Goal: Information Seeking & Learning: Learn about a topic

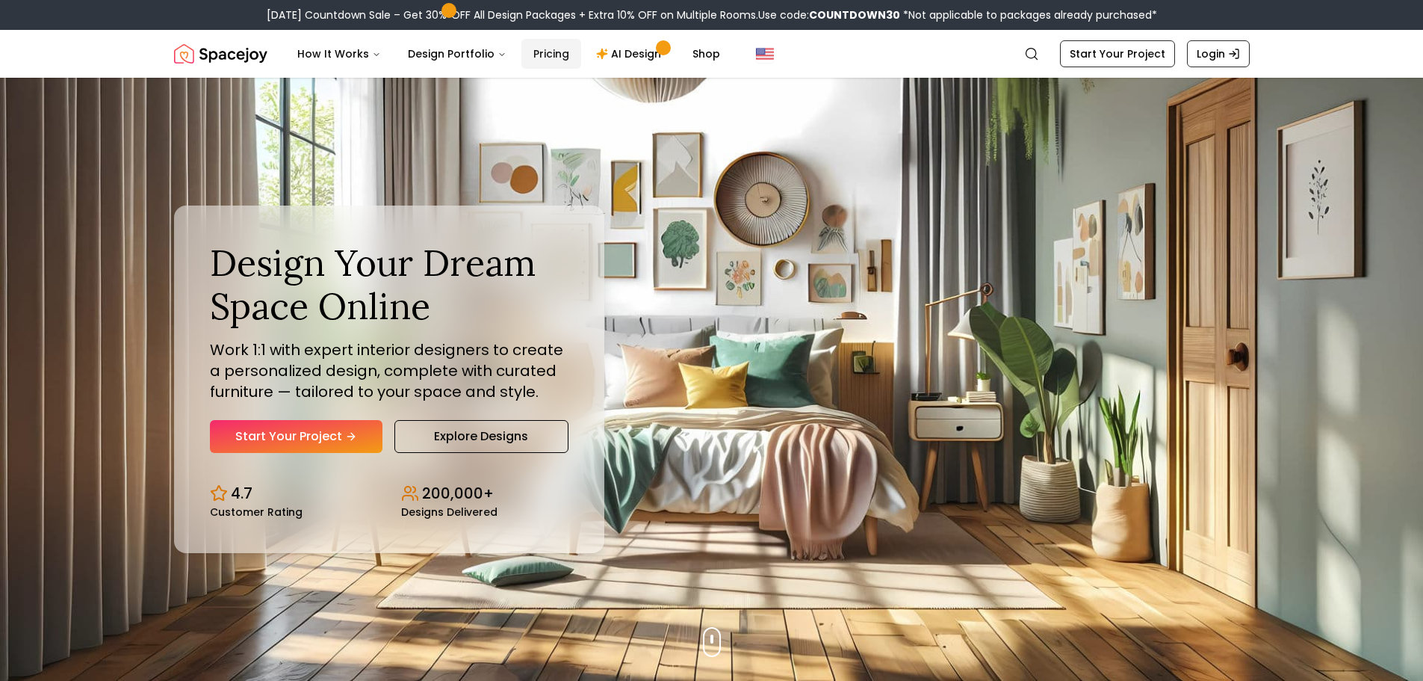
click at [522, 55] on link "Pricing" at bounding box center [552, 54] width 60 height 30
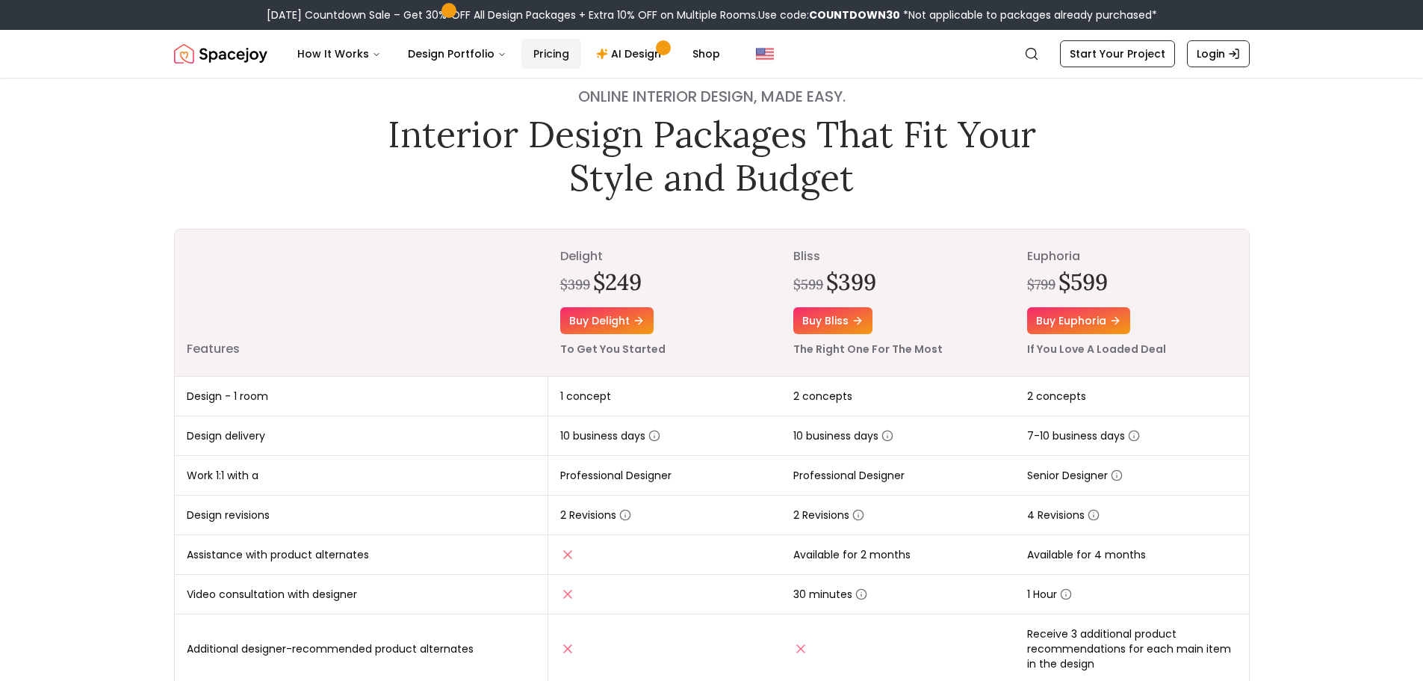
scroll to position [149, 0]
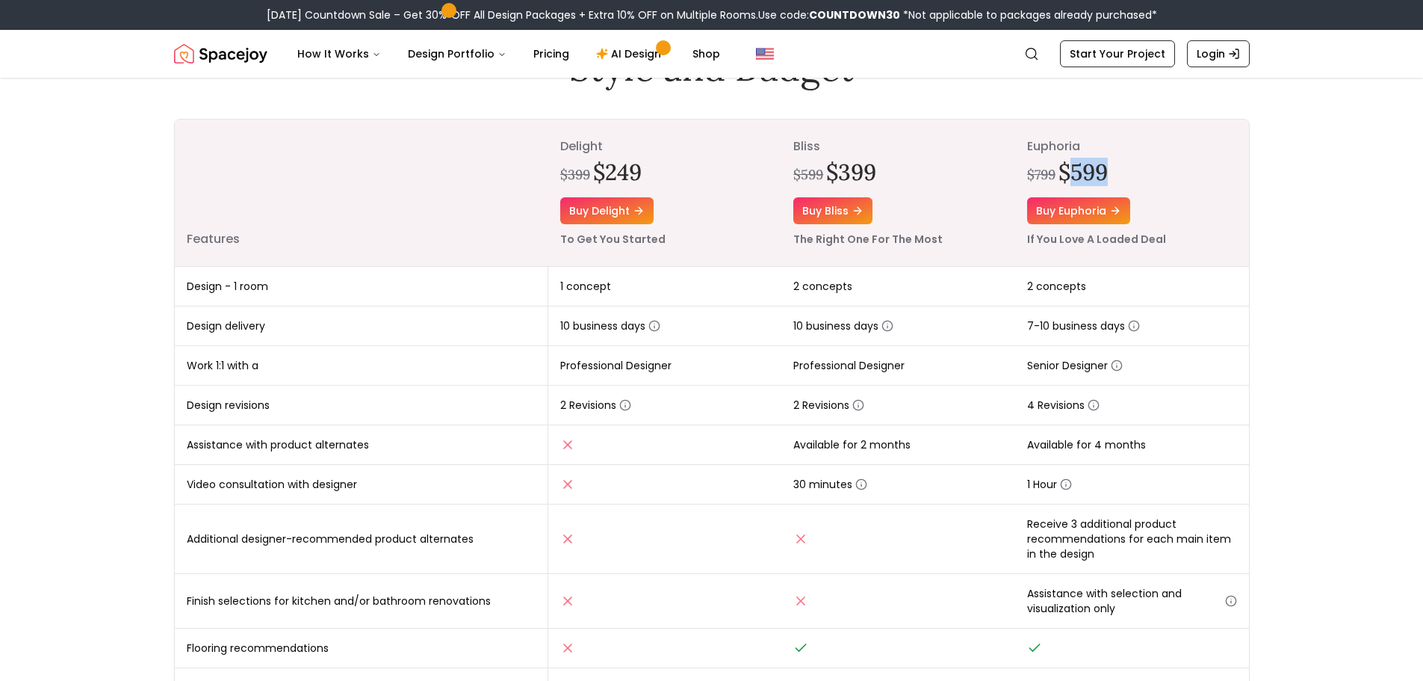
drag, startPoint x: 1068, startPoint y: 173, endPoint x: 1113, endPoint y: 169, distance: 45.1
click at [1113, 169] on div "$799 $599" at bounding box center [1132, 171] width 210 height 27
drag, startPoint x: 1115, startPoint y: 169, endPoint x: 1106, endPoint y: 185, distance: 18.7
click at [1115, 168] on div "$799 $599" at bounding box center [1132, 171] width 210 height 27
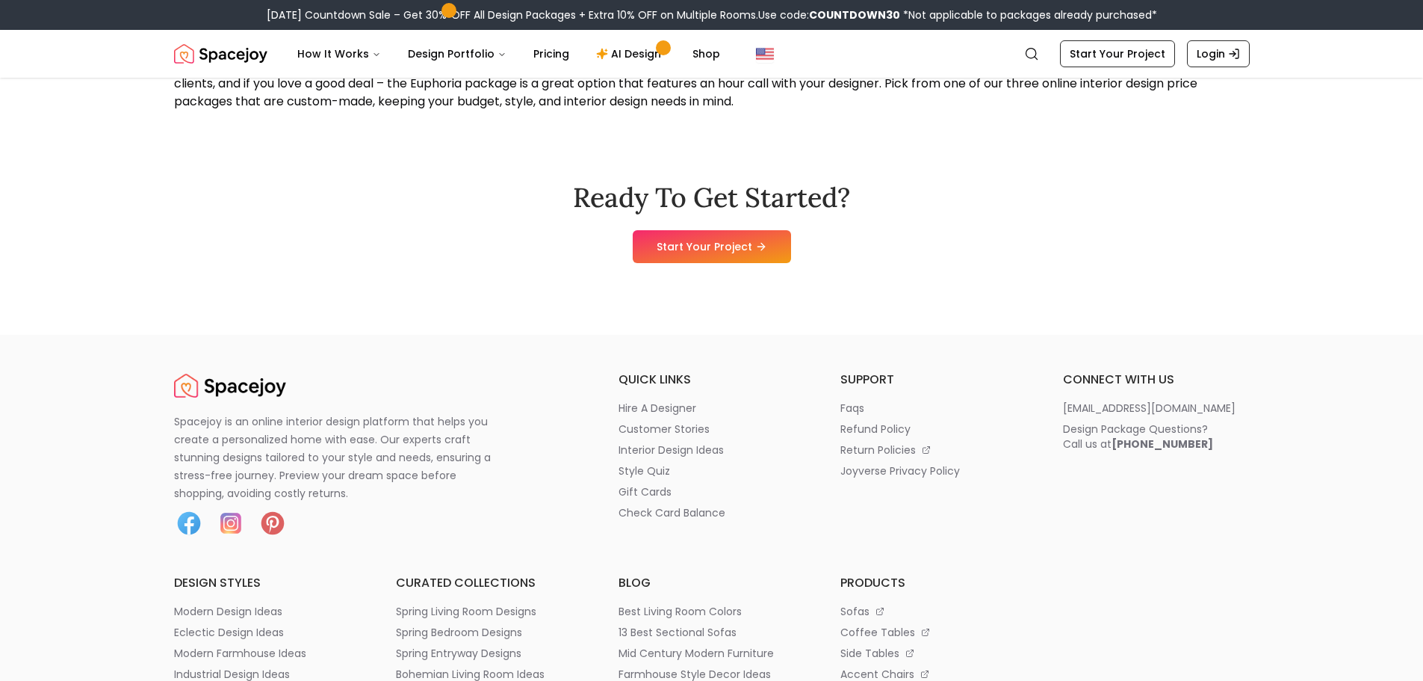
scroll to position [1793, 0]
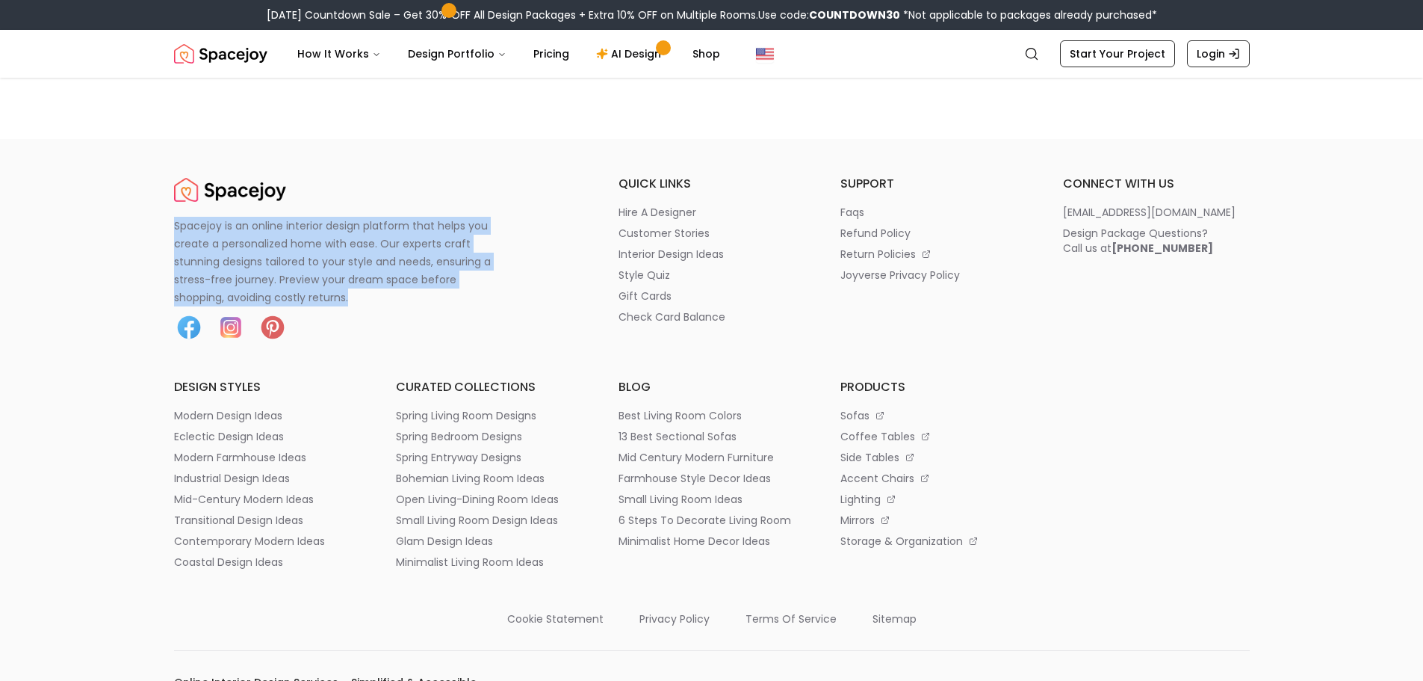
drag, startPoint x: 330, startPoint y: 289, endPoint x: 160, endPoint y: 223, distance: 182.6
click at [156, 224] on div "Spacejoy is an online interior design platform that helps you create a personal…" at bounding box center [712, 675] width 1148 height 1000
click at [499, 288] on p "Spacejoy is an online interior design platform that helps you create a personal…" at bounding box center [341, 262] width 335 height 90
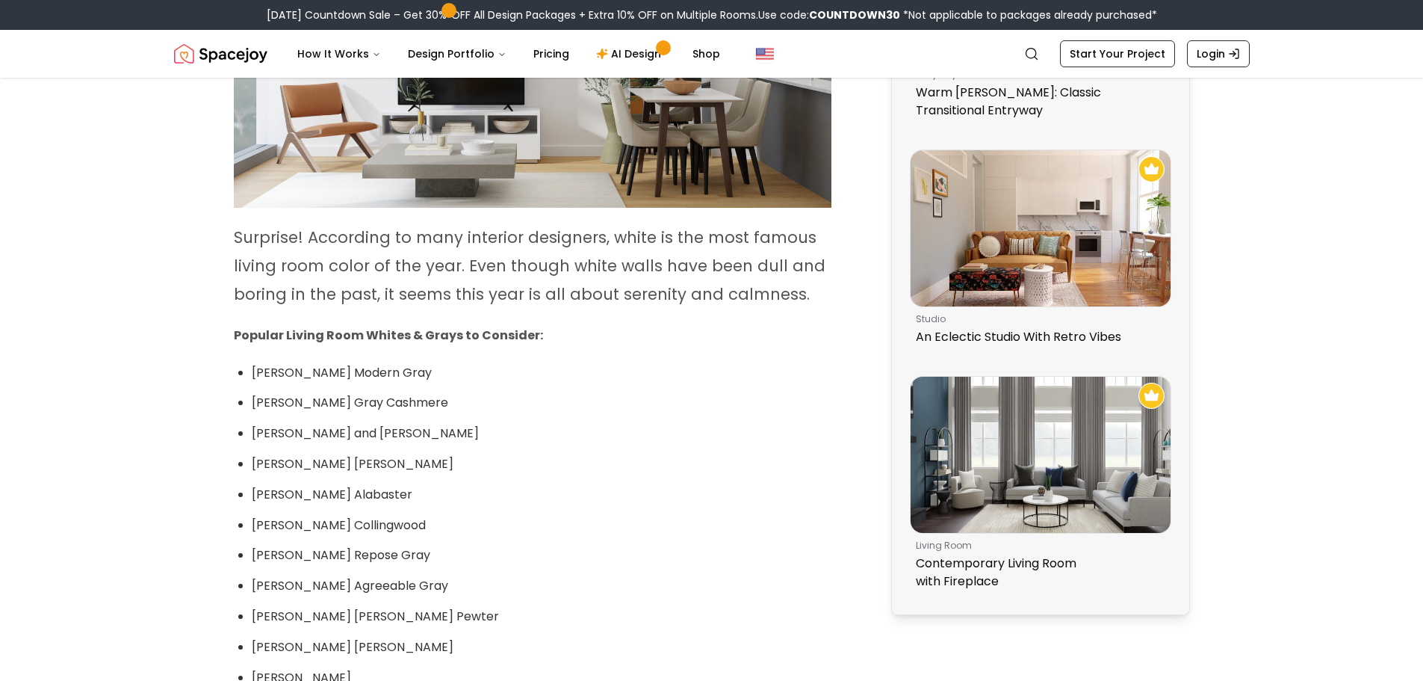
drag, startPoint x: 882, startPoint y: 199, endPoint x: 864, endPoint y: 380, distance: 182.4
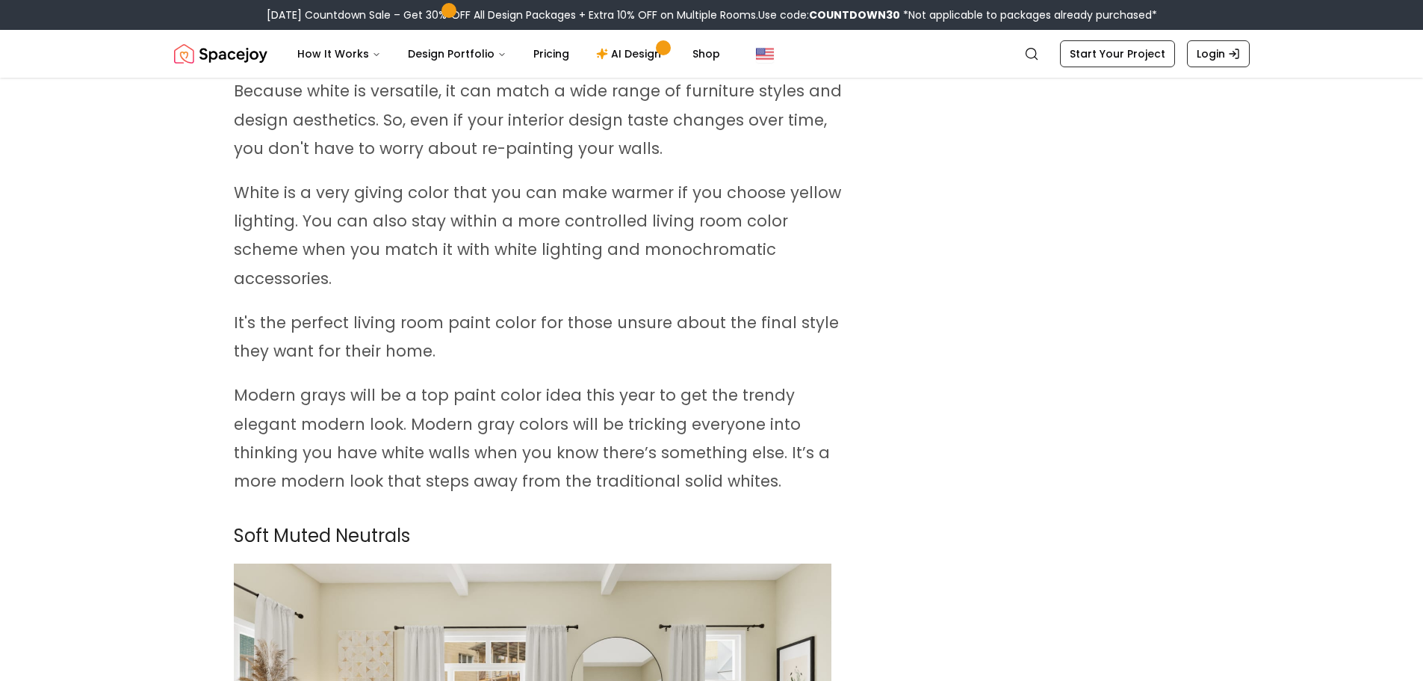
drag, startPoint x: 872, startPoint y: 248, endPoint x: 815, endPoint y: 379, distance: 142.5
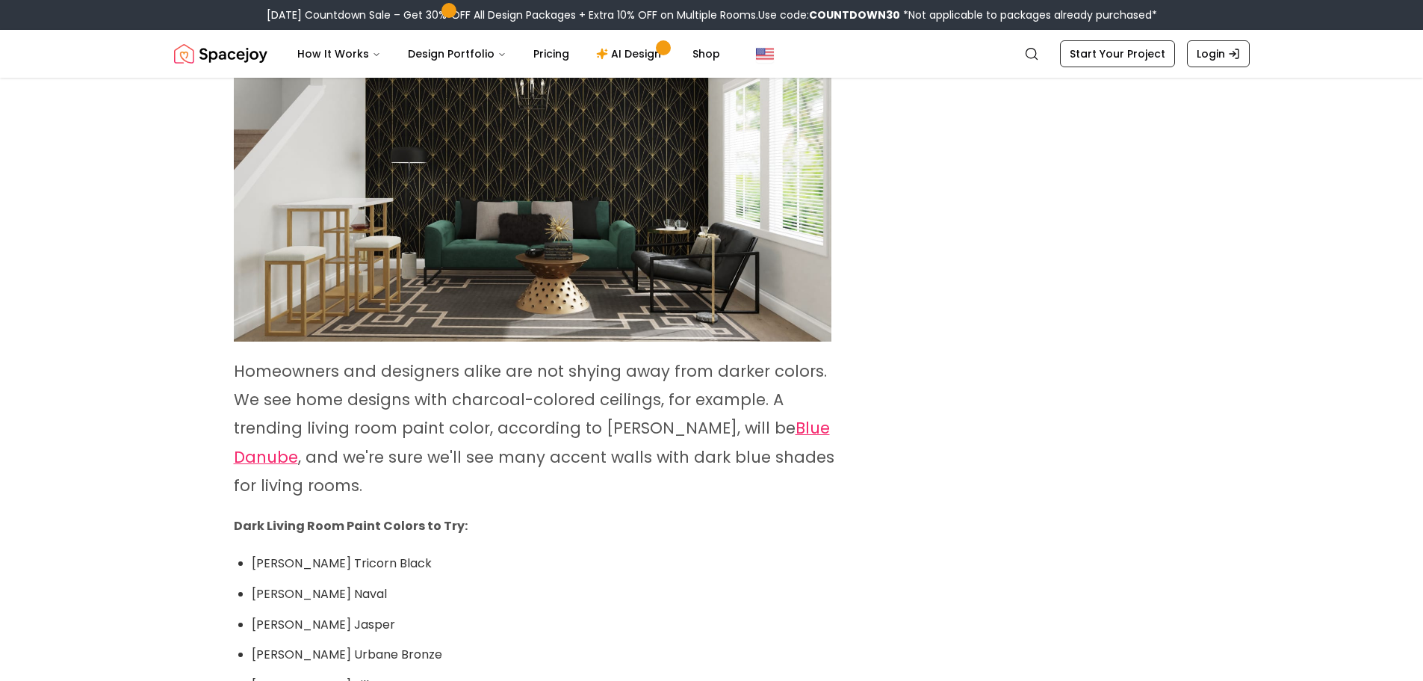
drag, startPoint x: 816, startPoint y: 423, endPoint x: 831, endPoint y: 318, distance: 106.4
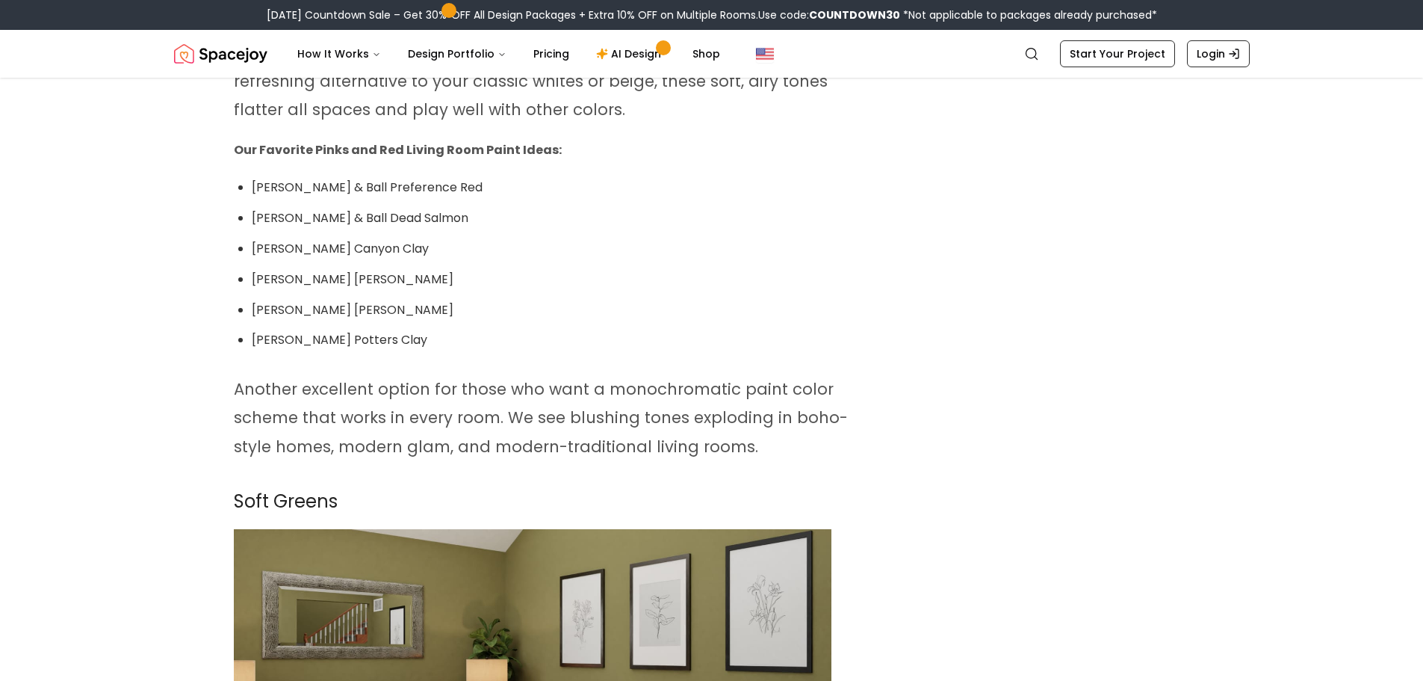
drag, startPoint x: 872, startPoint y: 237, endPoint x: 870, endPoint y: 509, distance: 272.0
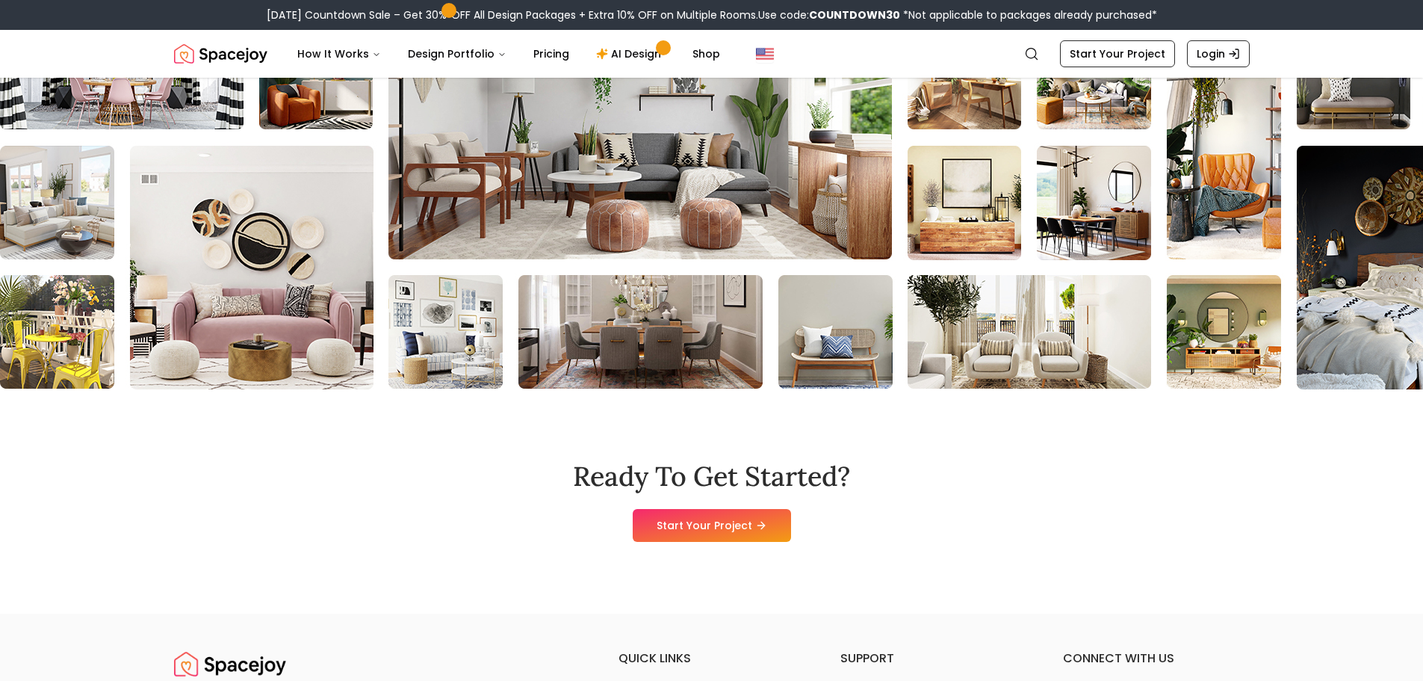
scroll to position [9974, 0]
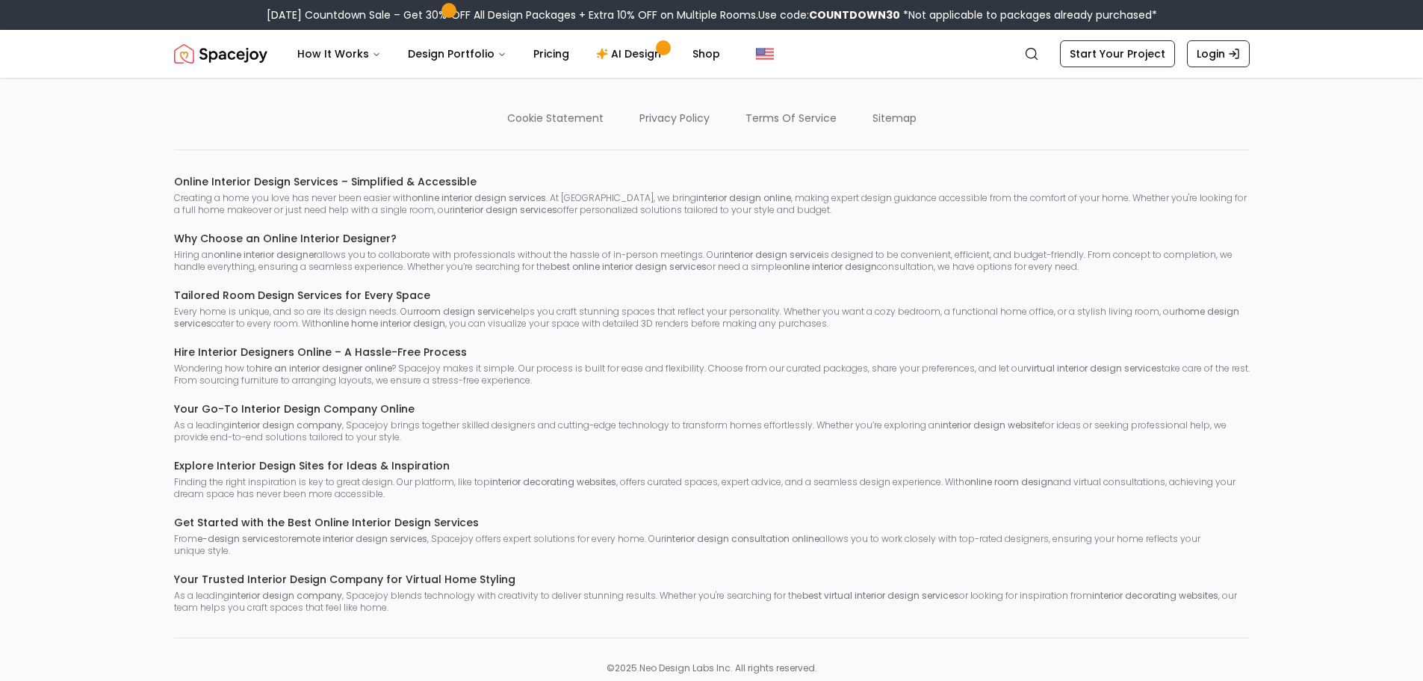
drag, startPoint x: 835, startPoint y: 473, endPoint x: 834, endPoint y: 524, distance: 50.8
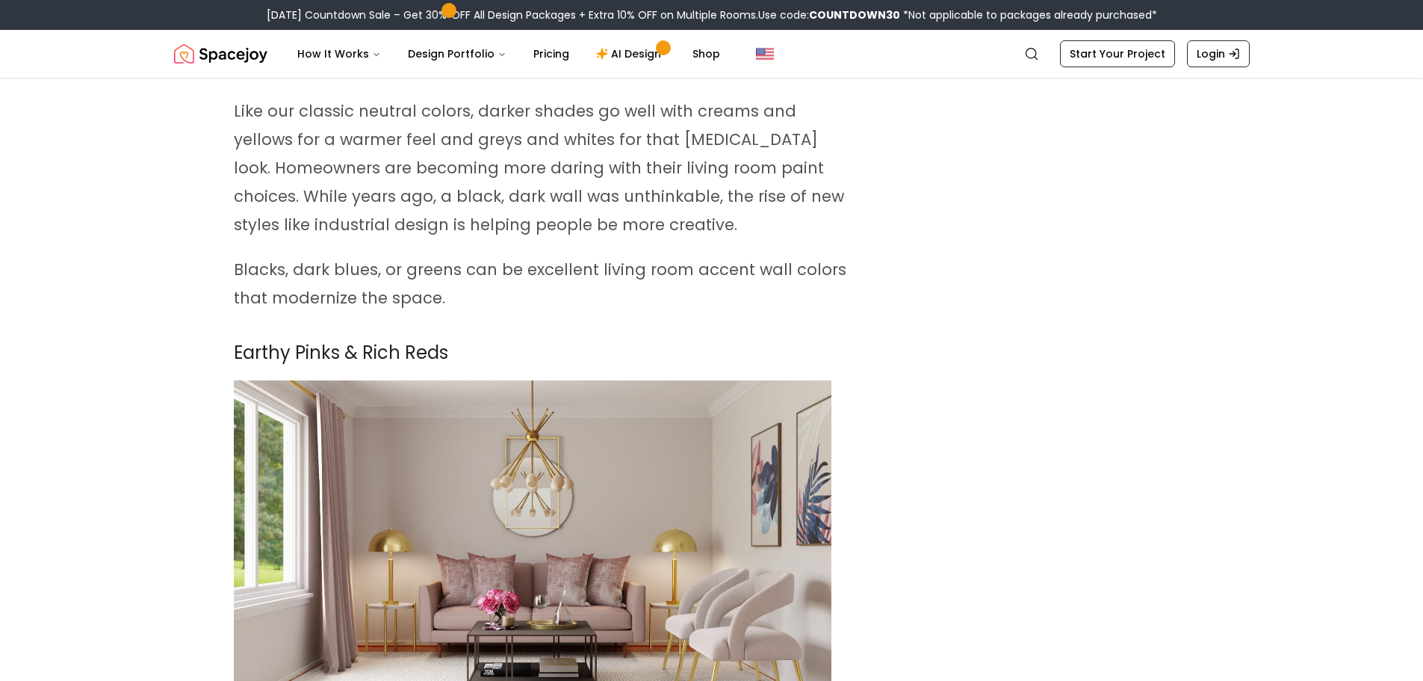
scroll to position [0, 0]
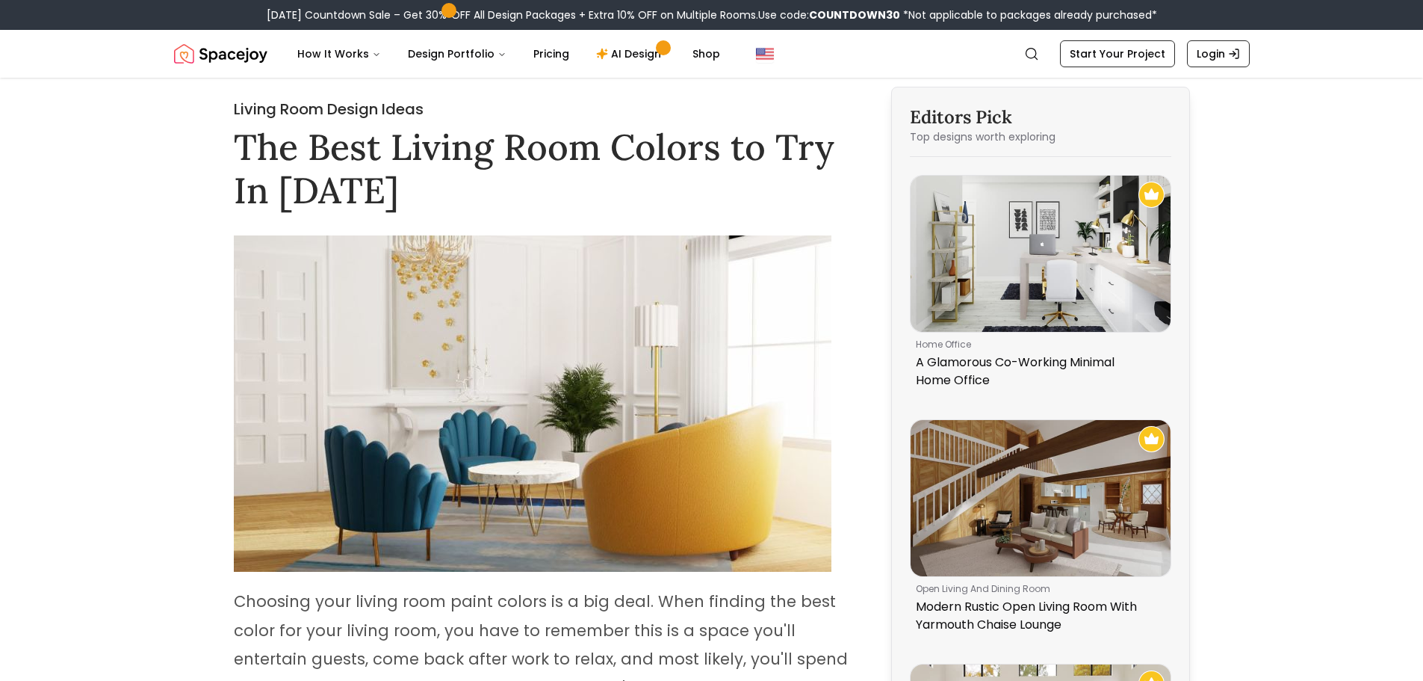
drag, startPoint x: 853, startPoint y: 616, endPoint x: 844, endPoint y: 255, distance: 361.0
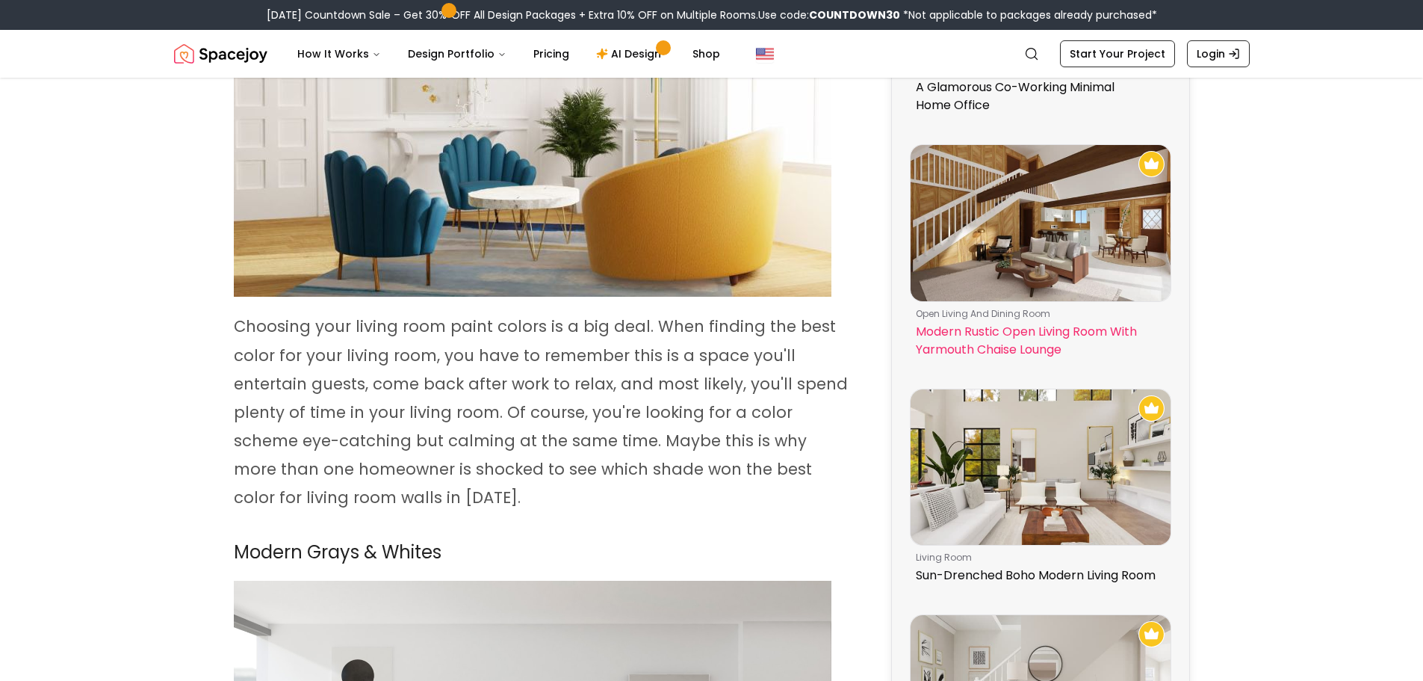
scroll to position [299, 0]
